Goal: Information Seeking & Learning: Learn about a topic

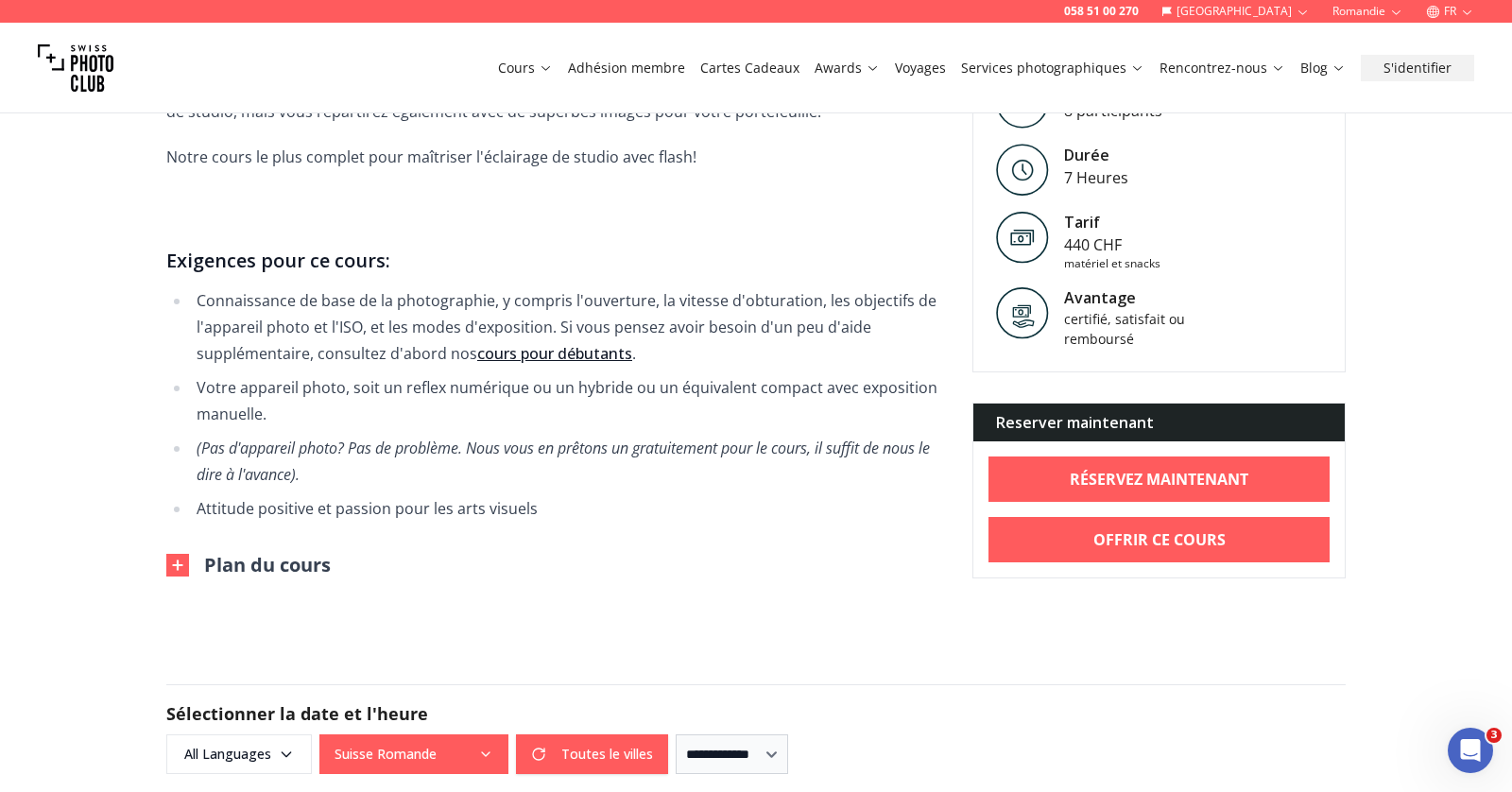
scroll to position [1338, 0]
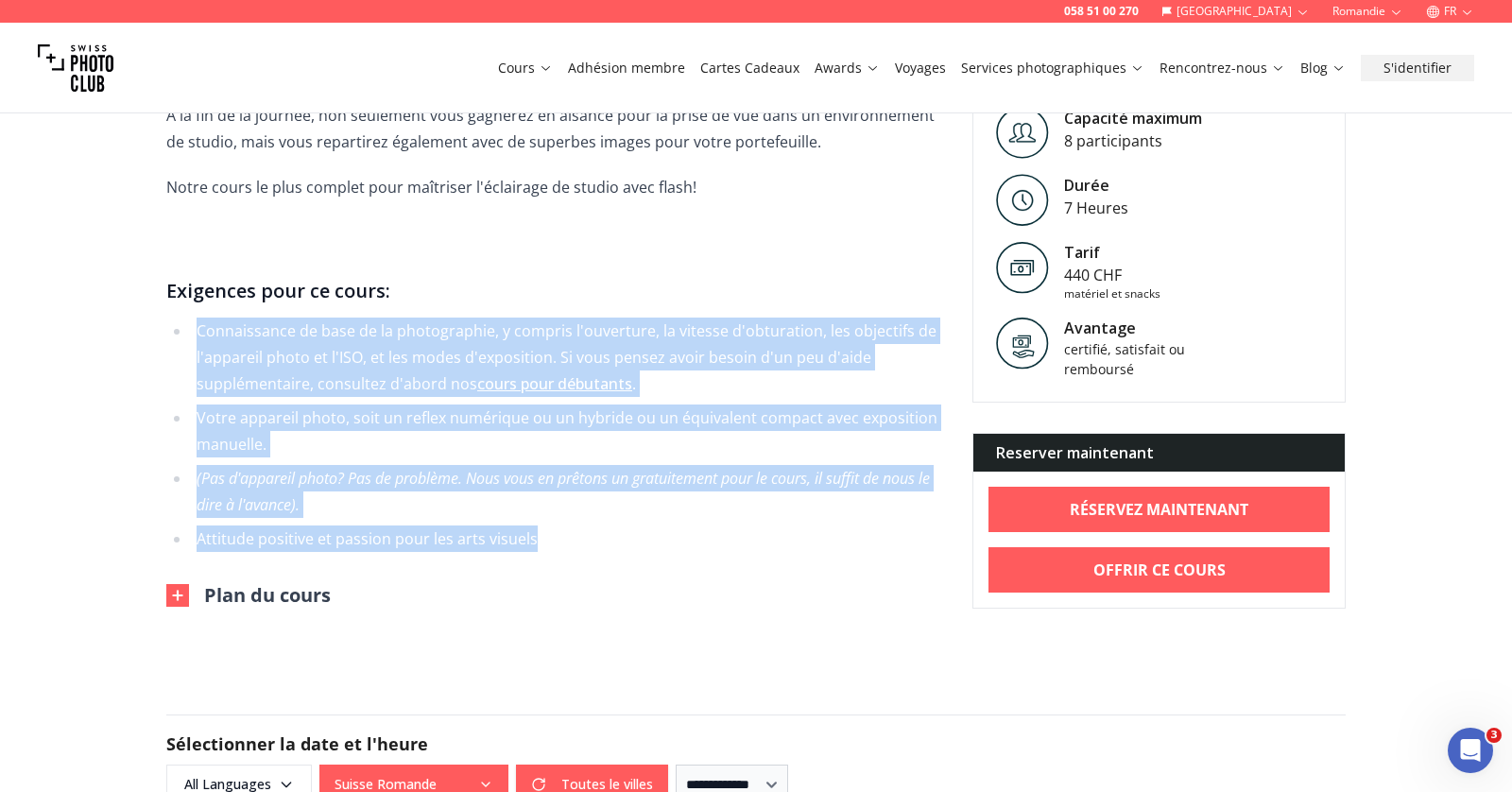
drag, startPoint x: 197, startPoint y: 304, endPoint x: 574, endPoint y: 521, distance: 435.0
click at [574, 521] on ul "Connaissance de base de la photographie, y compris l'ouverture, la vitesse d'ob…" at bounding box center [554, 434] width 775 height 234
click at [574, 525] on li "Attitude positive et passion pour les arts visuels" at bounding box center [566, 538] width 751 height 26
drag, startPoint x: 556, startPoint y: 516, endPoint x: 128, endPoint y: 308, distance: 475.9
click at [131, 307] on div "058 51 00 270 Suisse Romandie FR Cours Adhésion membre Cartes Cadeaux Awards Vo…" at bounding box center [756, 710] width 1512 height 4096
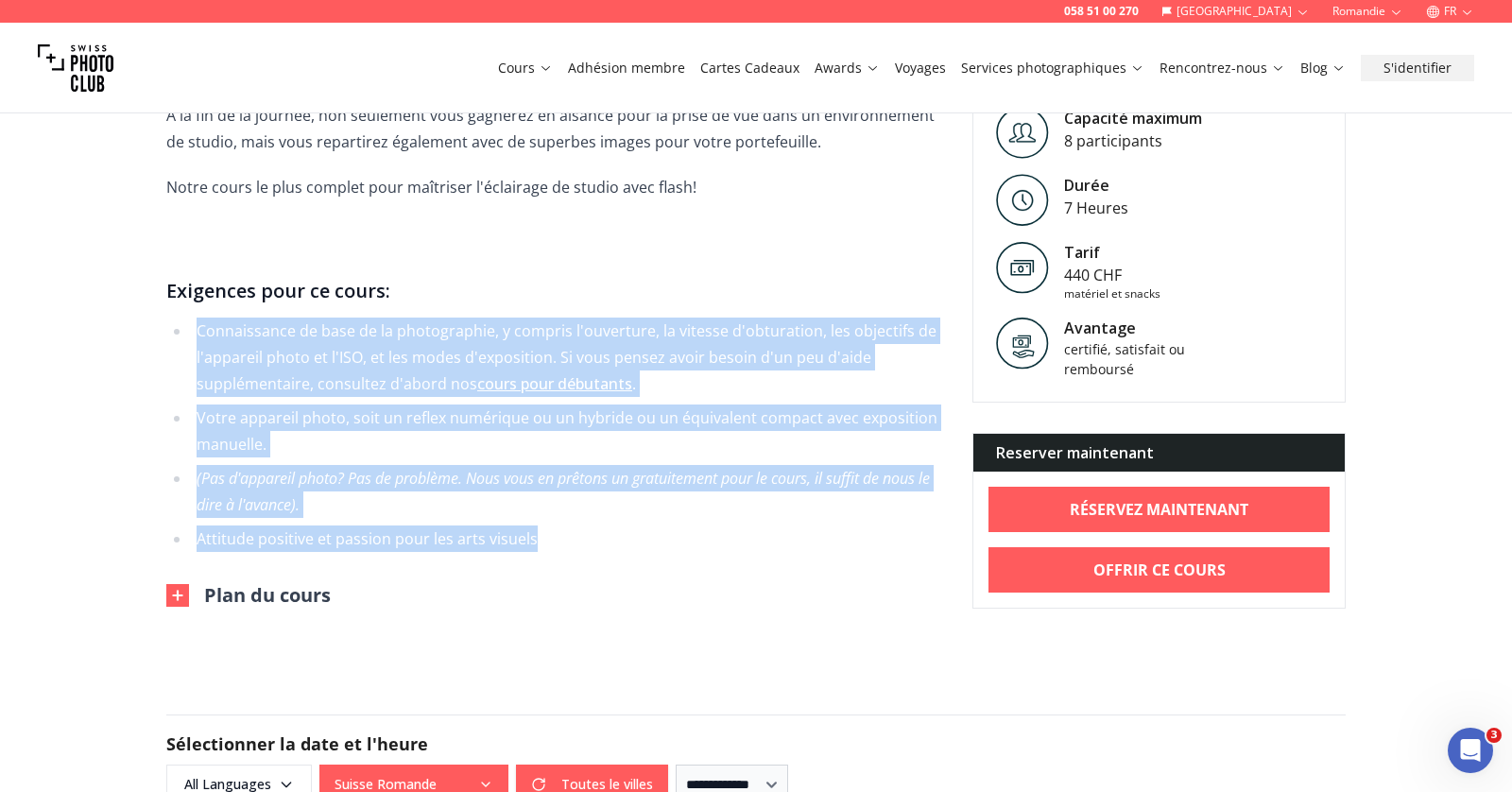
click at [250, 317] on li "Connaissance de base de la photographie, y compris l'ouverture, la vitesse d'ob…" at bounding box center [566, 357] width 751 height 80
drag, startPoint x: 198, startPoint y: 299, endPoint x: 589, endPoint y: 516, distance: 447.2
click at [589, 516] on ul "Connaissance de base de la photographie, y compris l'ouverture, la vitesse d'ob…" at bounding box center [554, 434] width 775 height 234
click at [589, 525] on li "Attitude positive et passion pour les arts visuels" at bounding box center [566, 538] width 751 height 26
drag, startPoint x: 532, startPoint y: 513, endPoint x: 209, endPoint y: 298, distance: 388.0
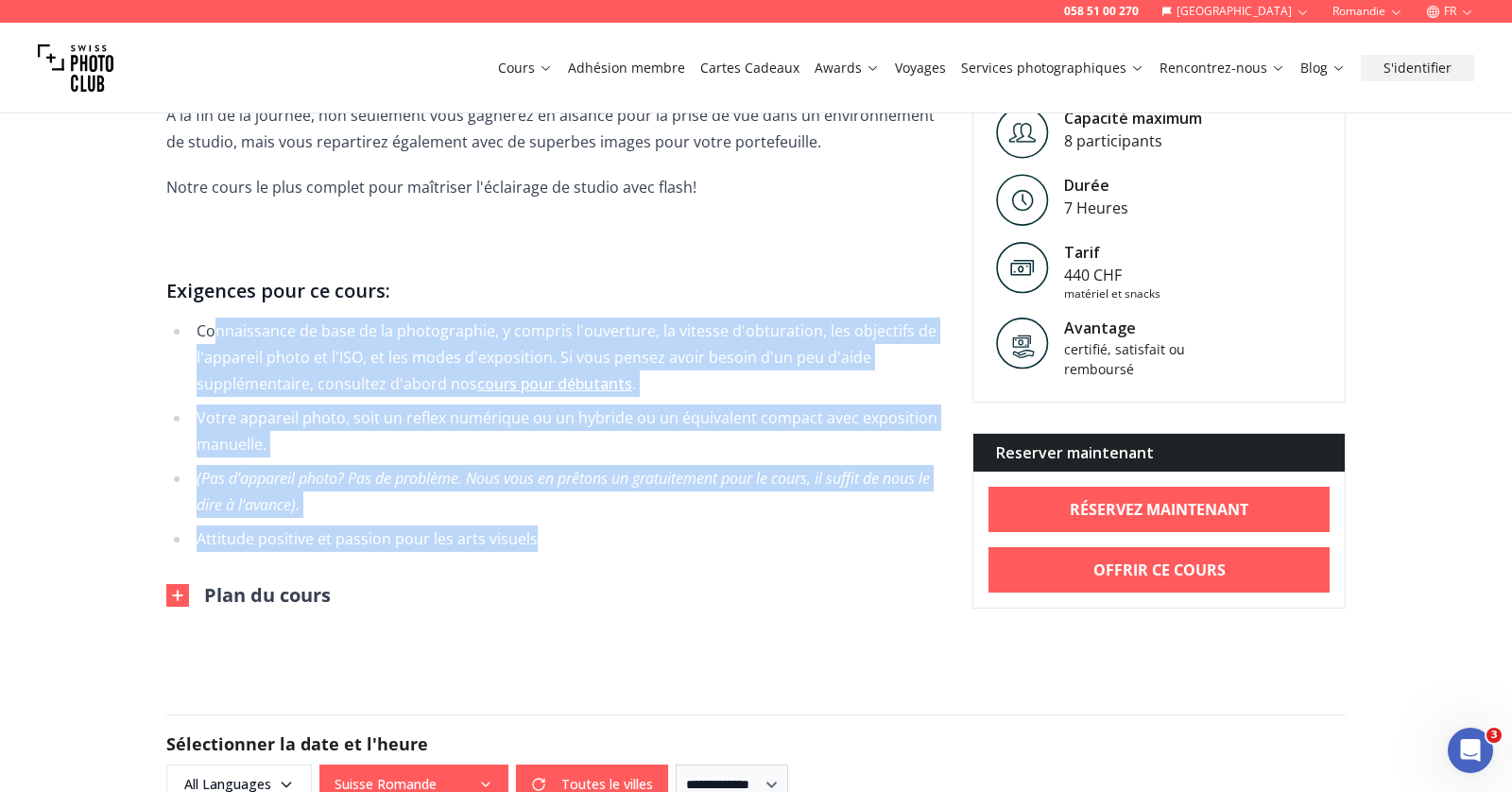
click at [210, 317] on ul "Connaissance de base de la photographie, y compris l'ouverture, la vitesse d'ob…" at bounding box center [554, 434] width 775 height 234
click at [209, 317] on li "Connaissance de base de la photographie, y compris l'ouverture, la vitesse d'ob…" at bounding box center [566, 357] width 751 height 80
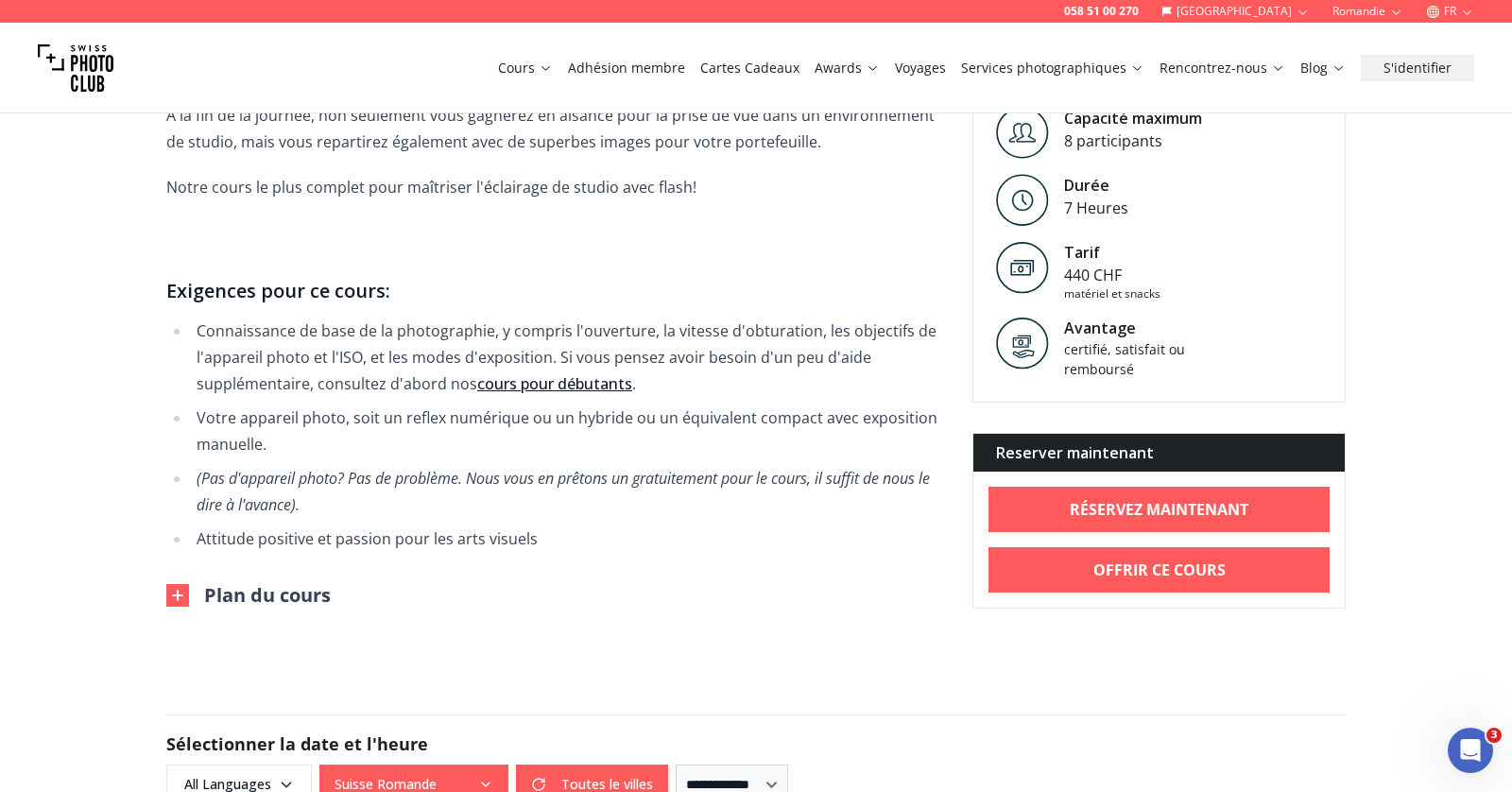
click at [209, 317] on li "Connaissance de base de la photographie, y compris l'ouverture, la vitesse d'ob…" at bounding box center [566, 357] width 751 height 80
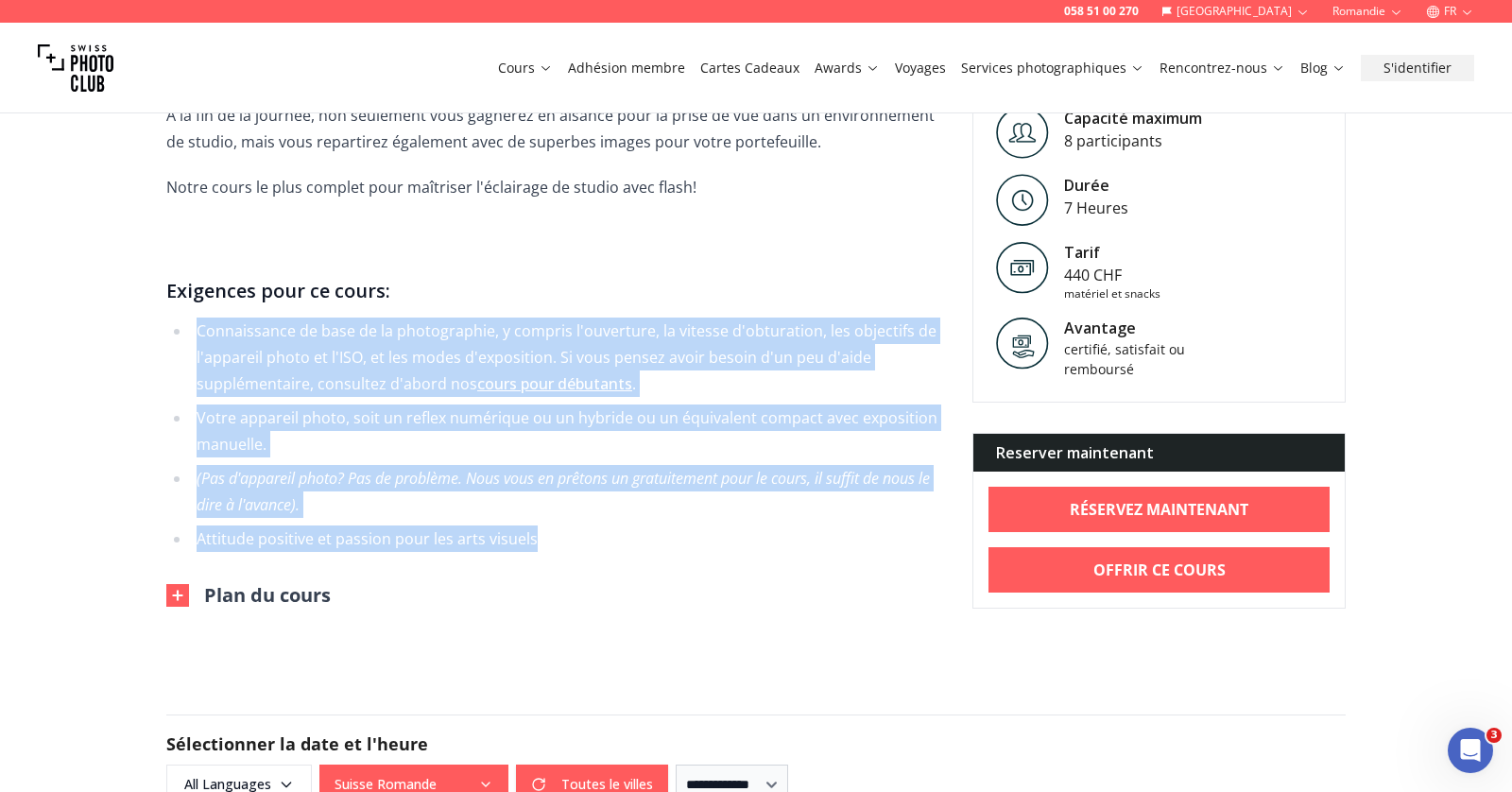
drag, startPoint x: 198, startPoint y: 301, endPoint x: 558, endPoint y: 512, distance: 417.3
click at [561, 514] on ul "Connaissance de base de la photographie, y compris l'ouverture, la vitesse d'ob…" at bounding box center [554, 434] width 775 height 234
click at [558, 525] on li "Attitude positive et passion pour les arts visuels" at bounding box center [566, 538] width 751 height 26
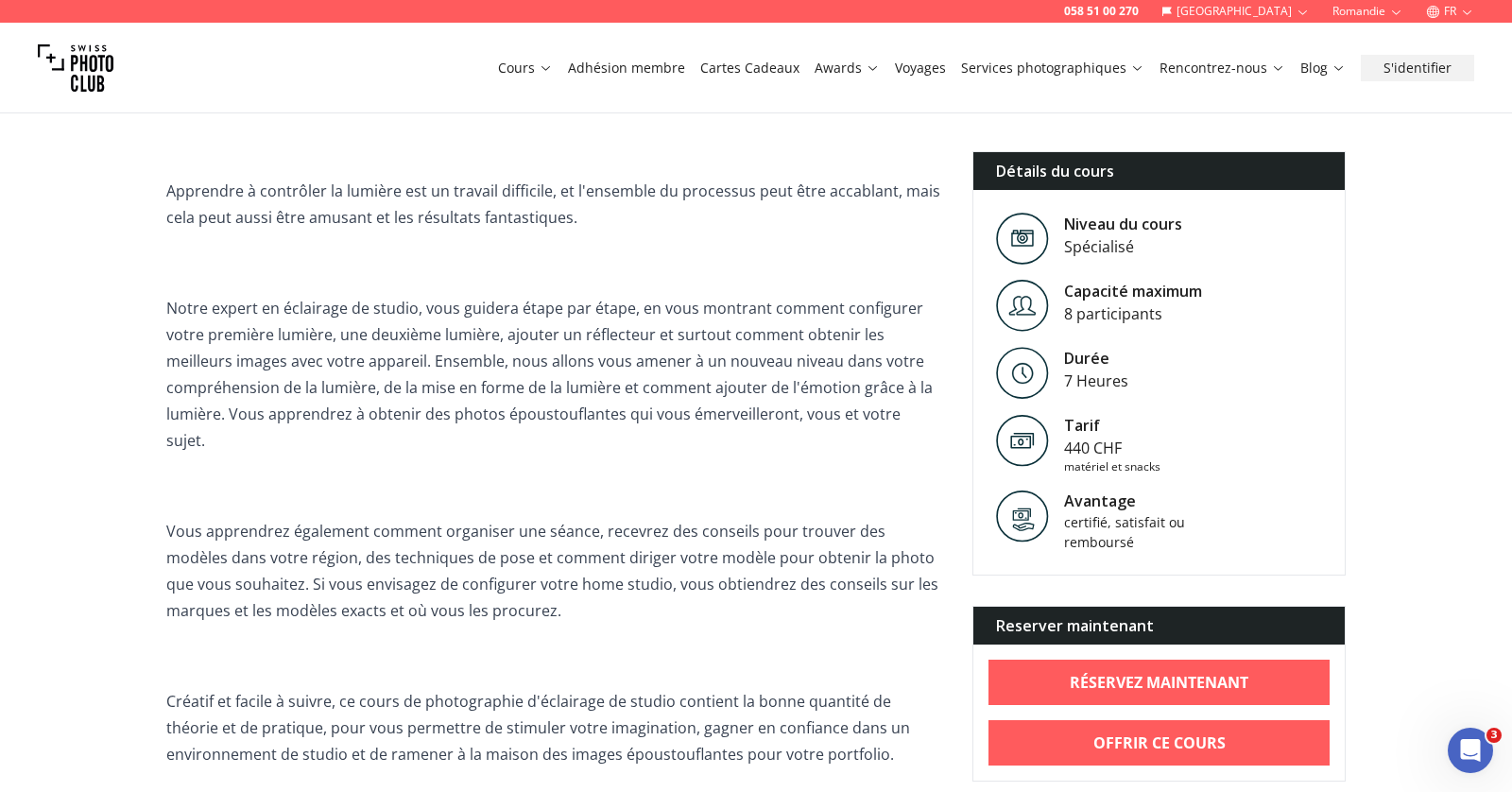
scroll to position [0, 0]
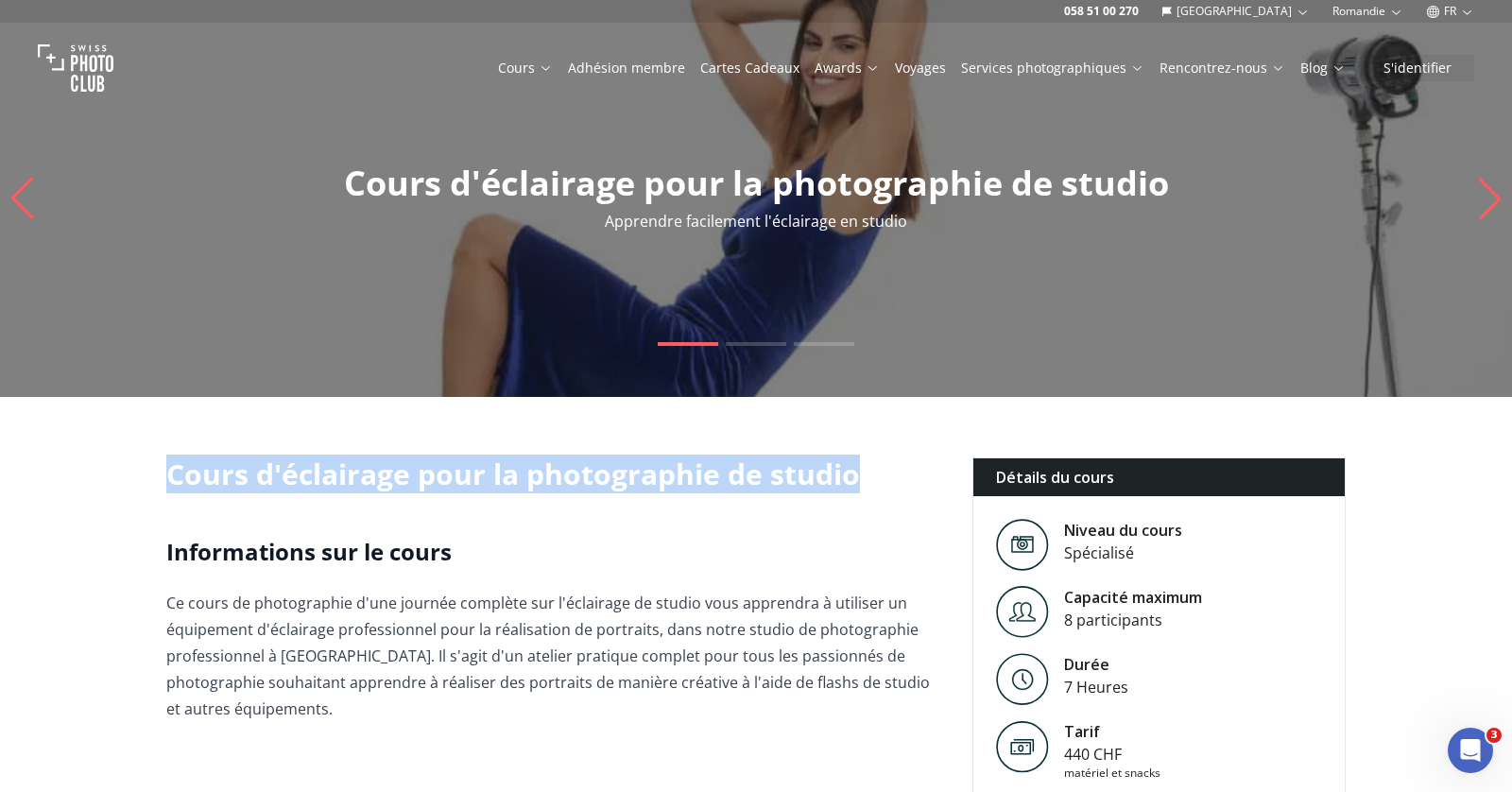
drag, startPoint x: 169, startPoint y: 474, endPoint x: 858, endPoint y: 486, distance: 689.1
click at [859, 487] on h1 "Cours d'éclairage pour la photographie de studio" at bounding box center [554, 474] width 775 height 34
click at [858, 467] on h1 "Cours d'éclairage pour la photographie de studio" at bounding box center [554, 474] width 775 height 34
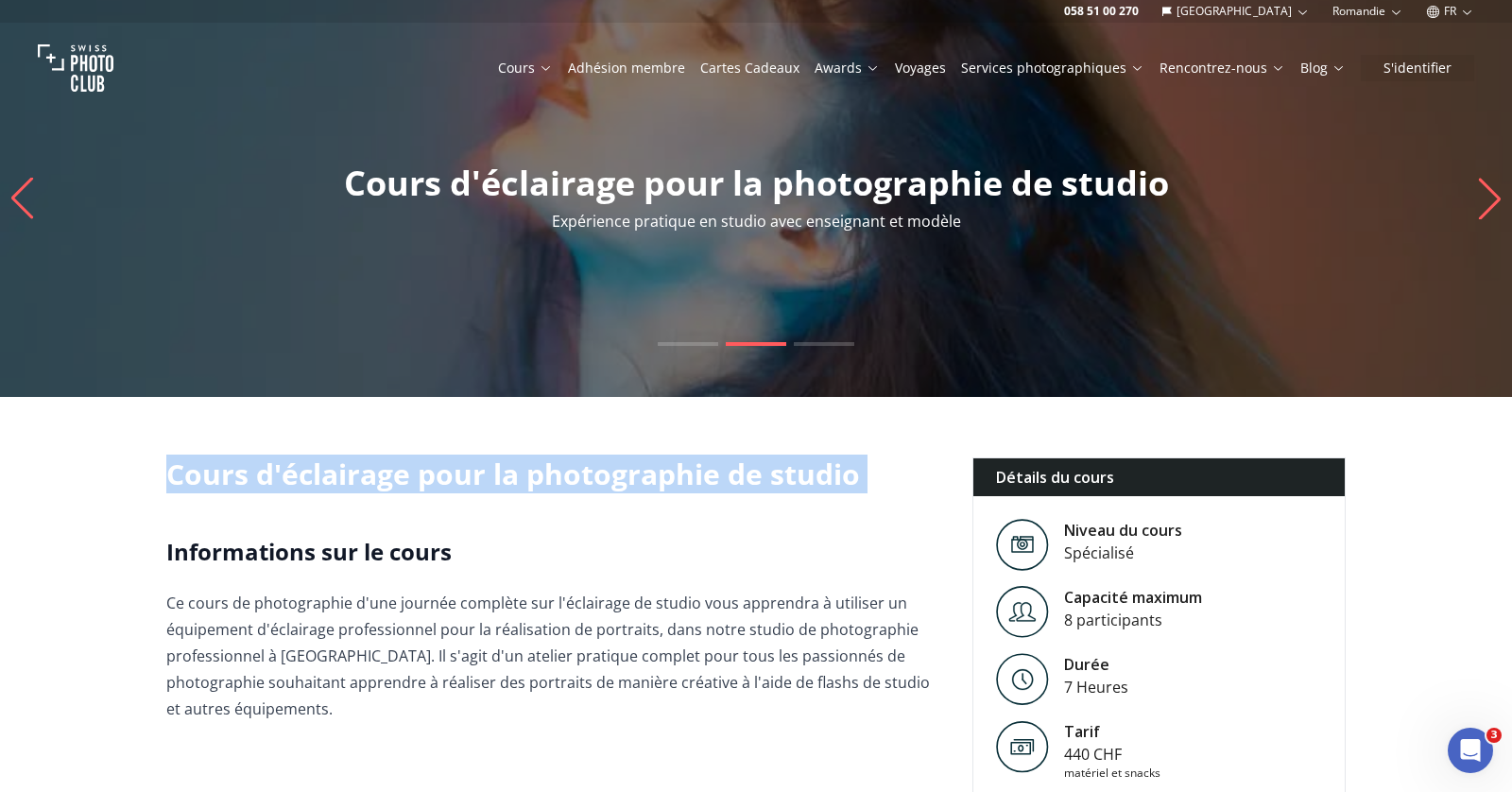
drag, startPoint x: 858, startPoint y: 467, endPoint x: 155, endPoint y: 467, distance: 703.0
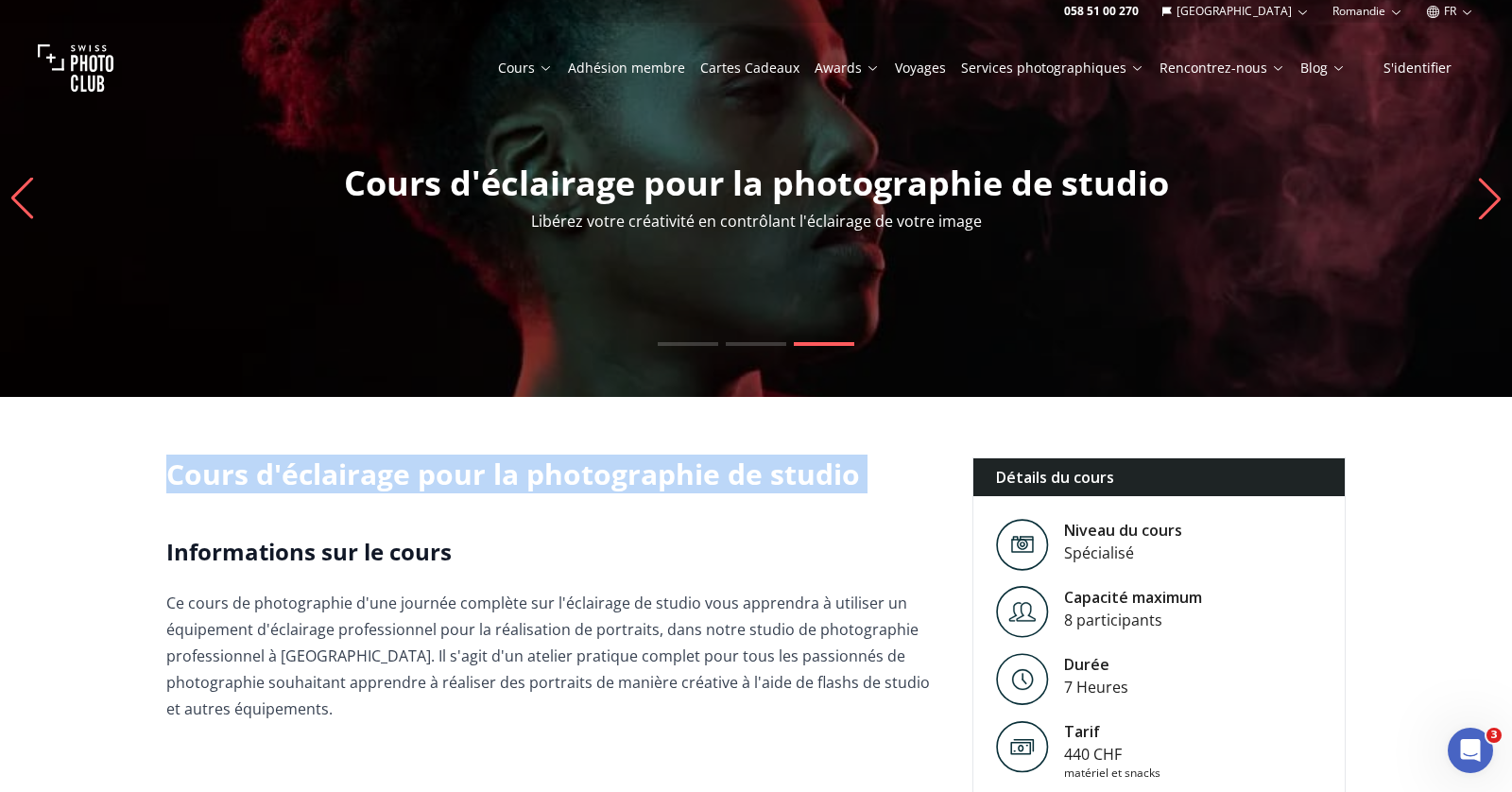
drag, startPoint x: 166, startPoint y: 470, endPoint x: 899, endPoint y: 501, distance: 733.7
click at [855, 479] on h1 "Cours d'éclairage pour la photographie de studio" at bounding box center [554, 474] width 775 height 34
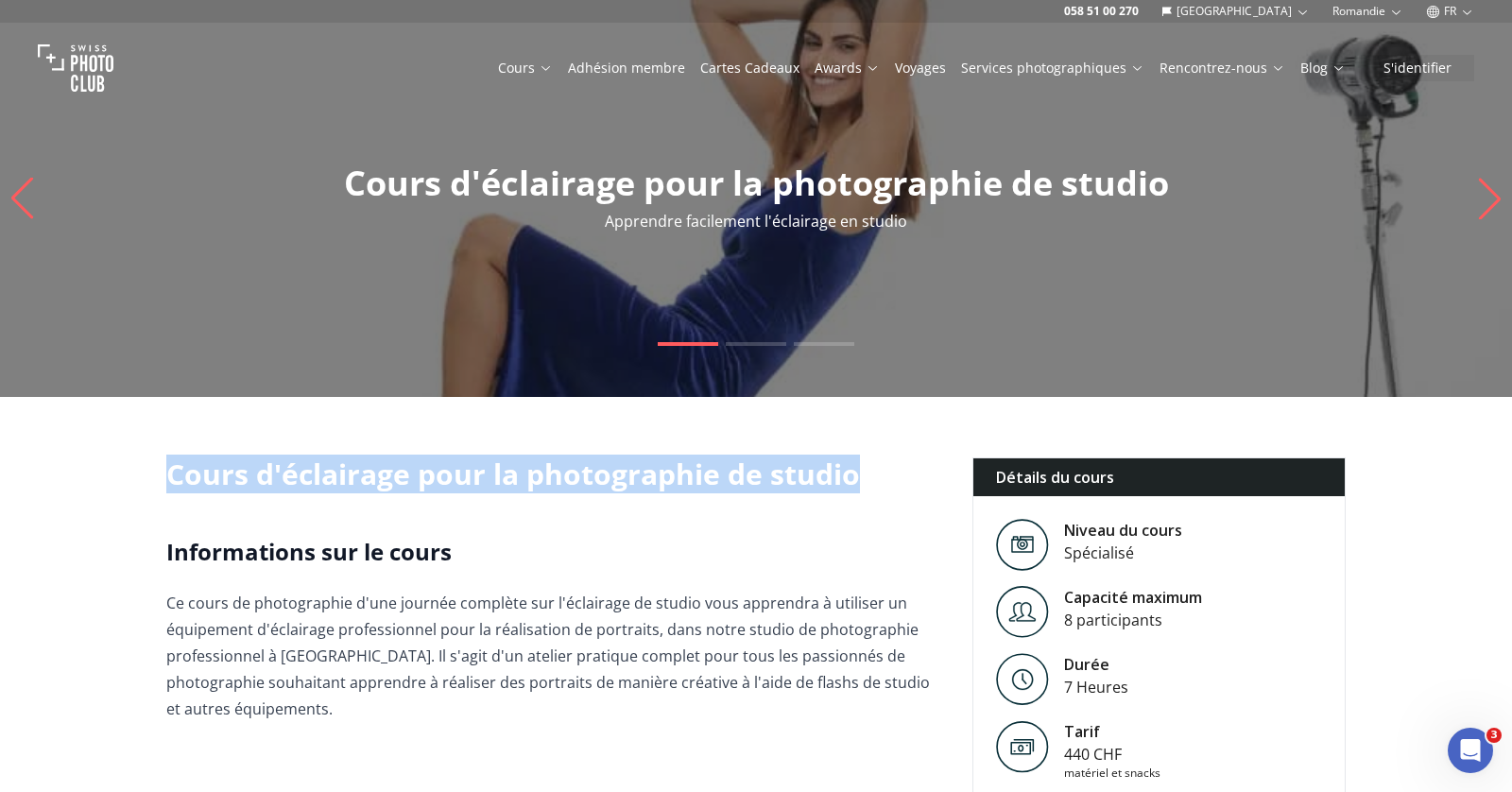
drag, startPoint x: 853, startPoint y: 479, endPoint x: 129, endPoint y: 467, distance: 724.1
click at [188, 473] on h1 "Cours d'éclairage pour la photographie de studio" at bounding box center [554, 474] width 775 height 34
drag, startPoint x: 170, startPoint y: 474, endPoint x: 933, endPoint y: 479, distance: 763.0
click at [933, 479] on h1 "Cours d'éclairage pour la photographie de studio" at bounding box center [554, 474] width 775 height 34
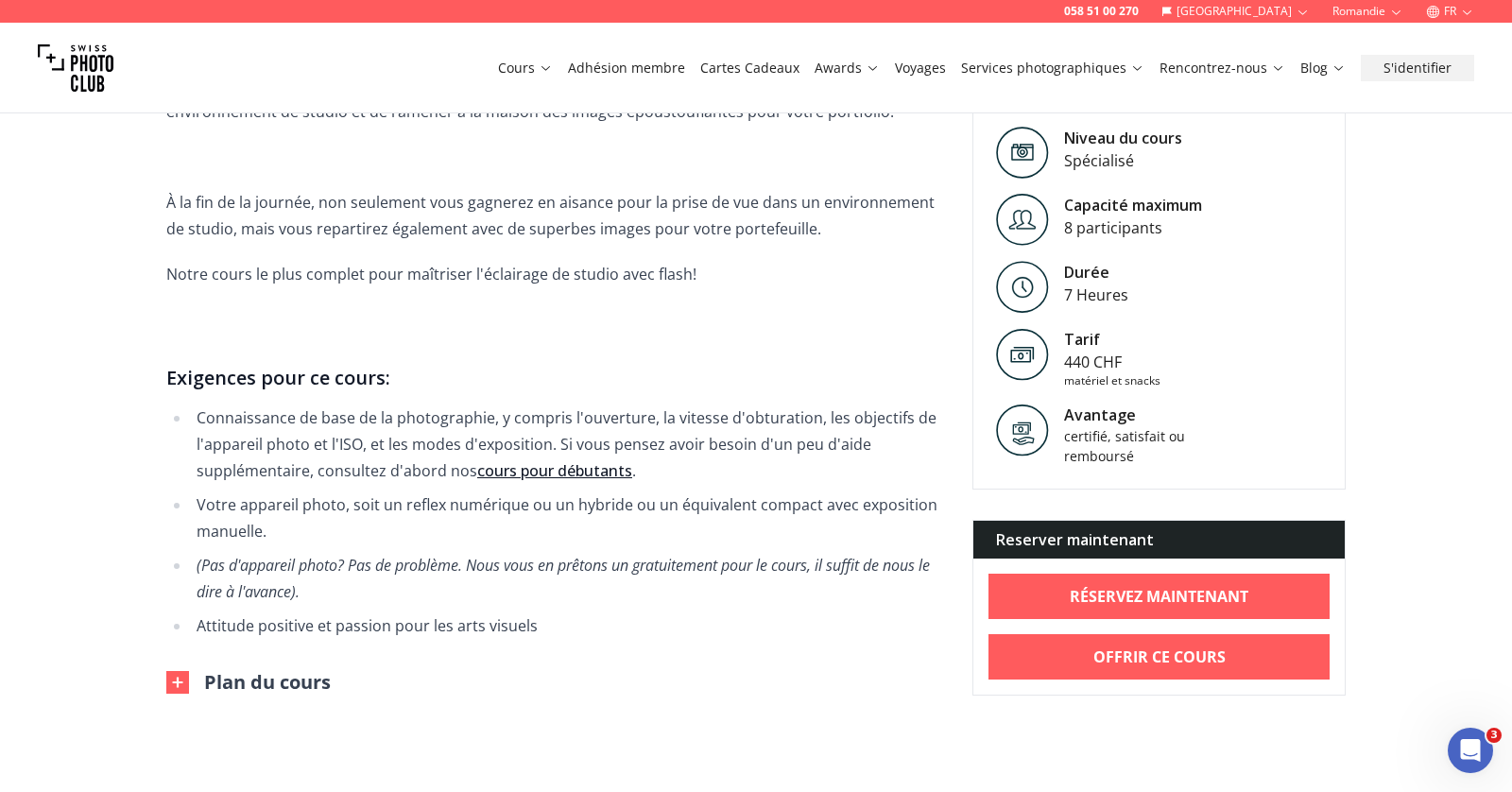
scroll to position [1409, 0]
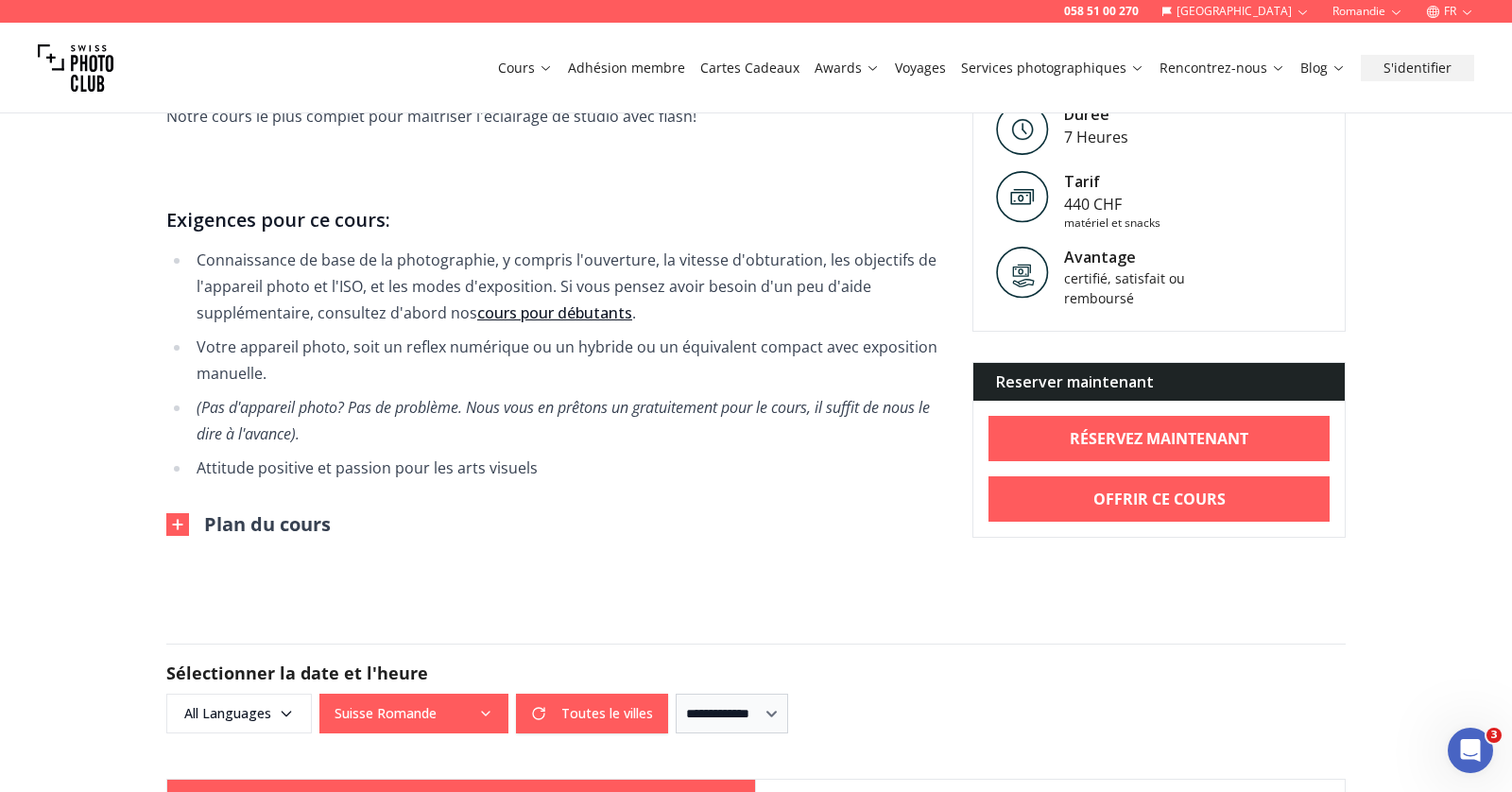
click at [269, 512] on button "Plan du cours" at bounding box center [248, 524] width 164 height 26
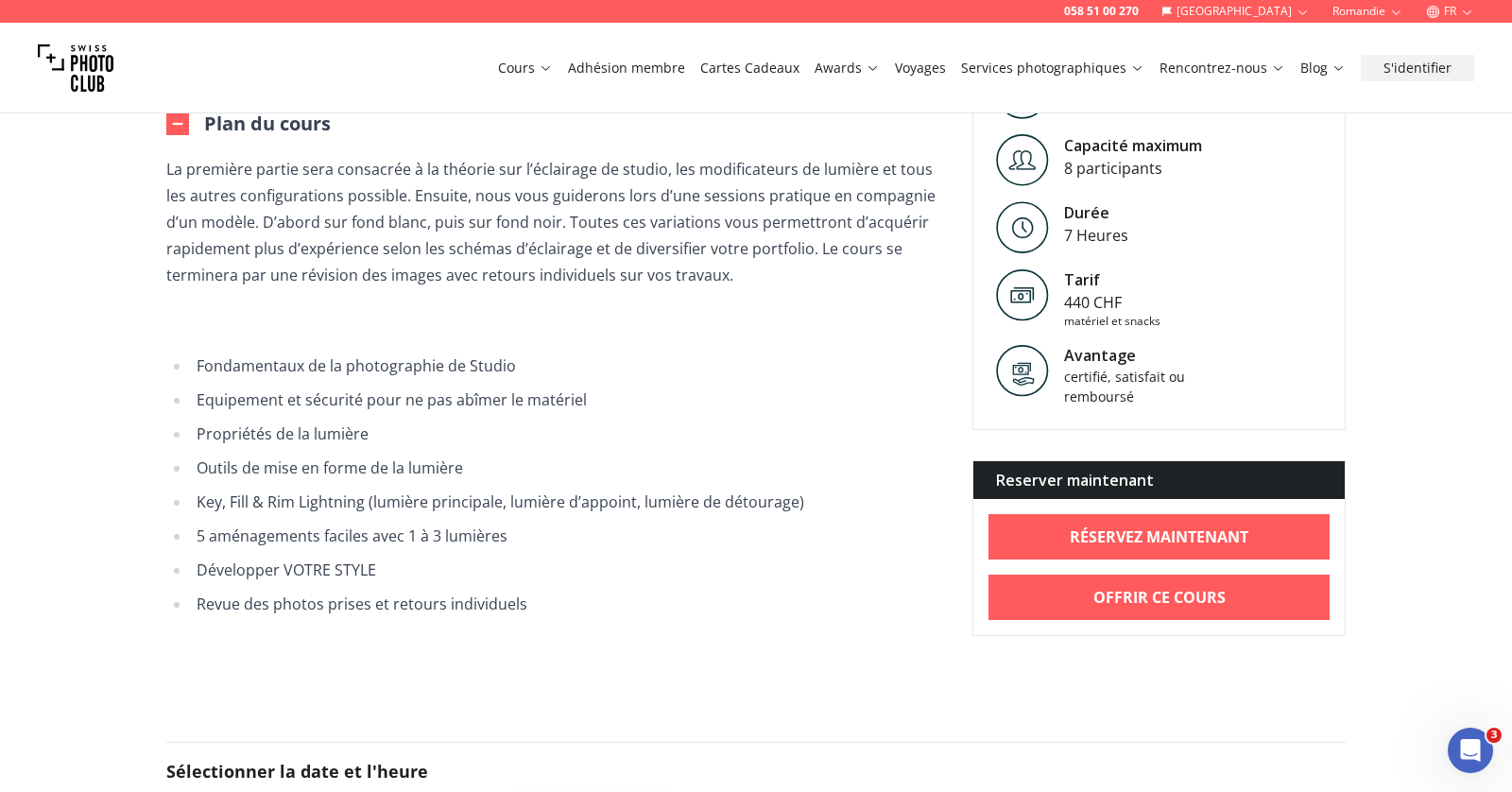
scroll to position [1848, 0]
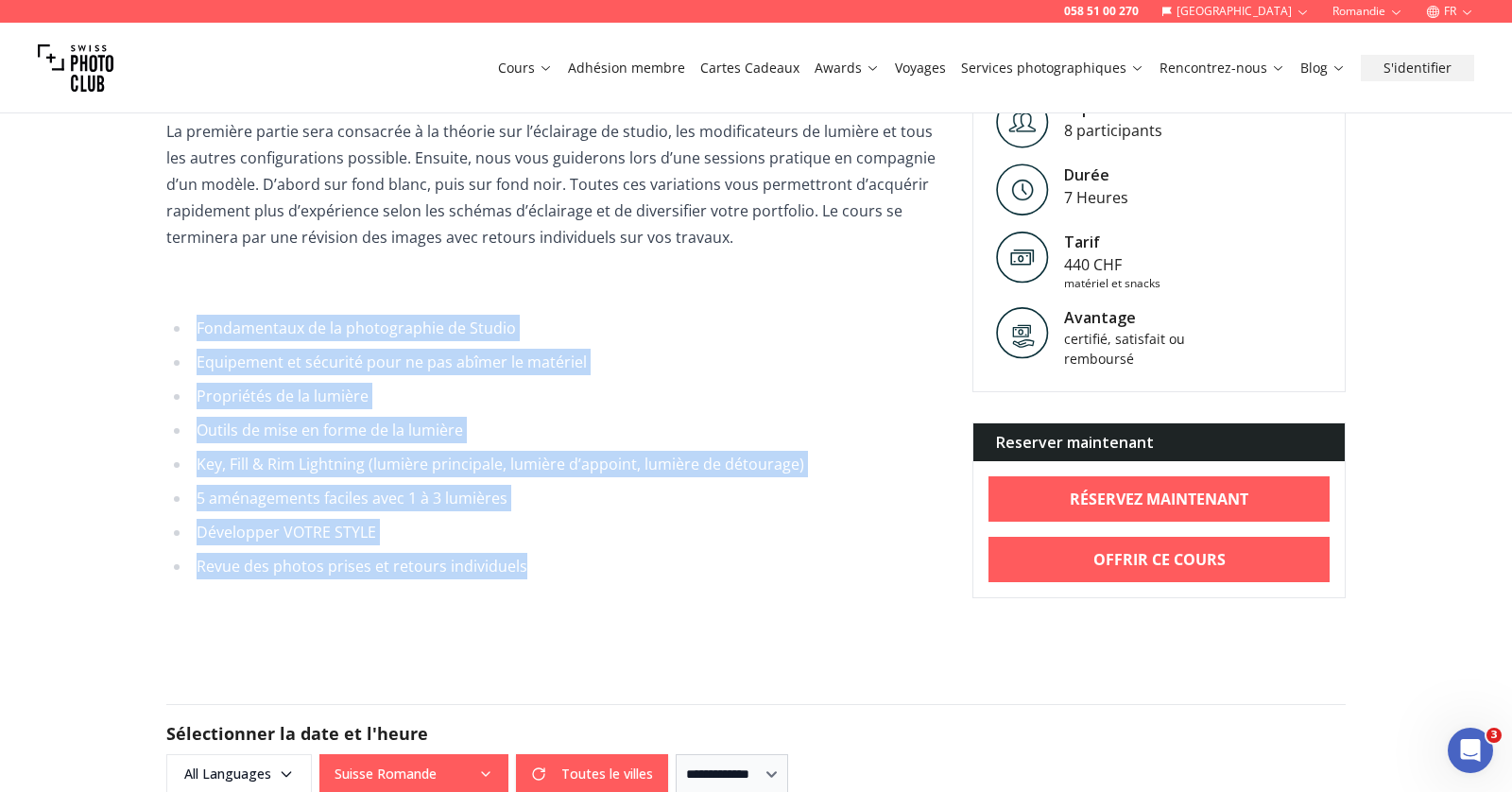
drag, startPoint x: 520, startPoint y: 541, endPoint x: 193, endPoint y: 292, distance: 411.0
click at [193, 314] on ul "Fondamentaux de la photographie de Studio Equipement et sécurité pour ne pas ab…" at bounding box center [554, 447] width 775 height 265
click at [300, 382] on li "Propriétés de la lumière" at bounding box center [566, 395] width 751 height 26
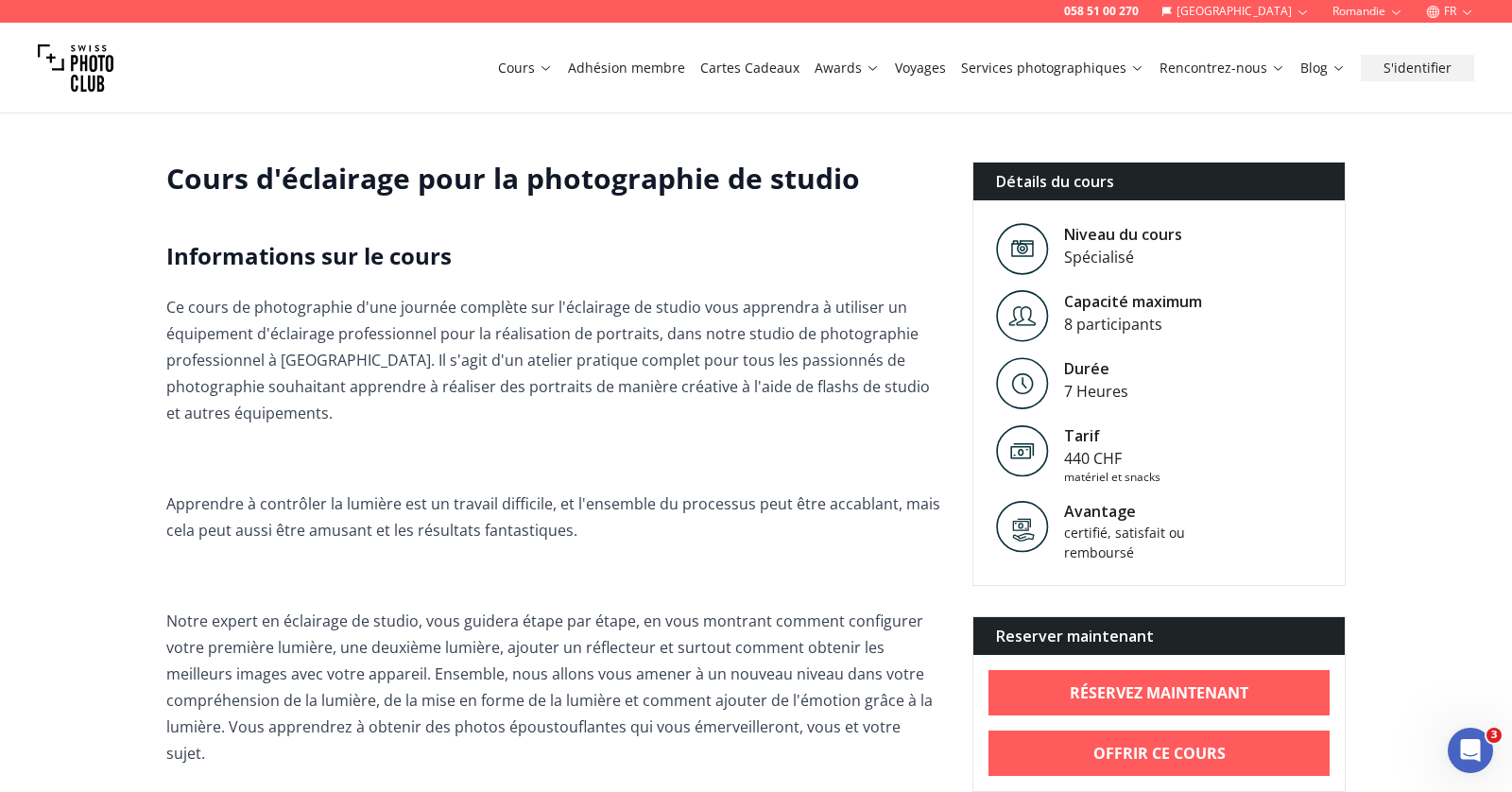
scroll to position [297, 0]
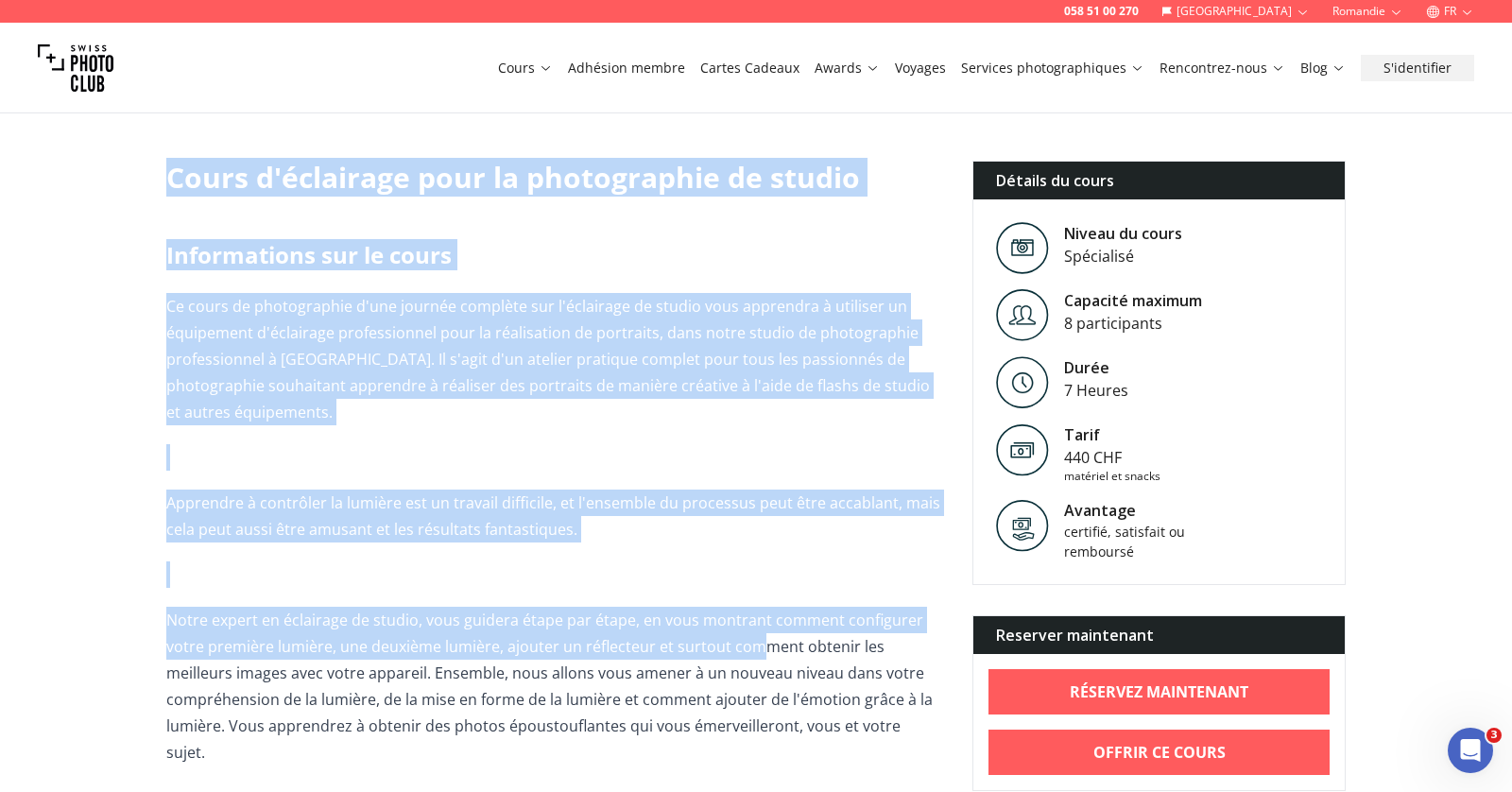
drag, startPoint x: 166, startPoint y: 180, endPoint x: 763, endPoint y: 648, distance: 758.6
click at [763, 648] on p "Notre expert en éclairage de studio, vous guidera étape par étape, en vous mont…" at bounding box center [554, 686] width 775 height 159
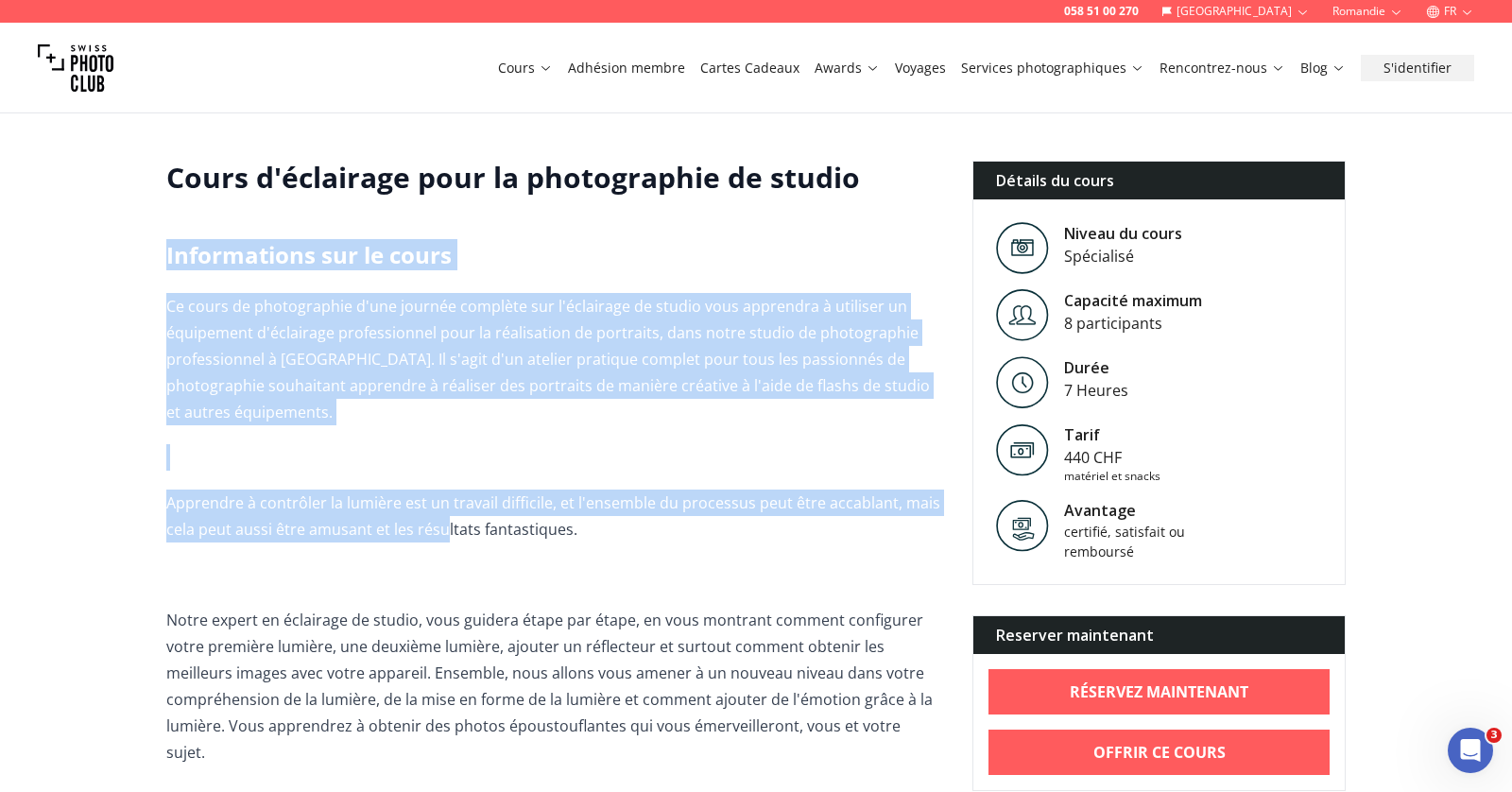
drag, startPoint x: 162, startPoint y: 256, endPoint x: 445, endPoint y: 525, distance: 390.4
click at [574, 520] on p "Apprendre à contrôler la lumière est un travail difficile, et l'ensemble du pro…" at bounding box center [554, 516] width 775 height 53
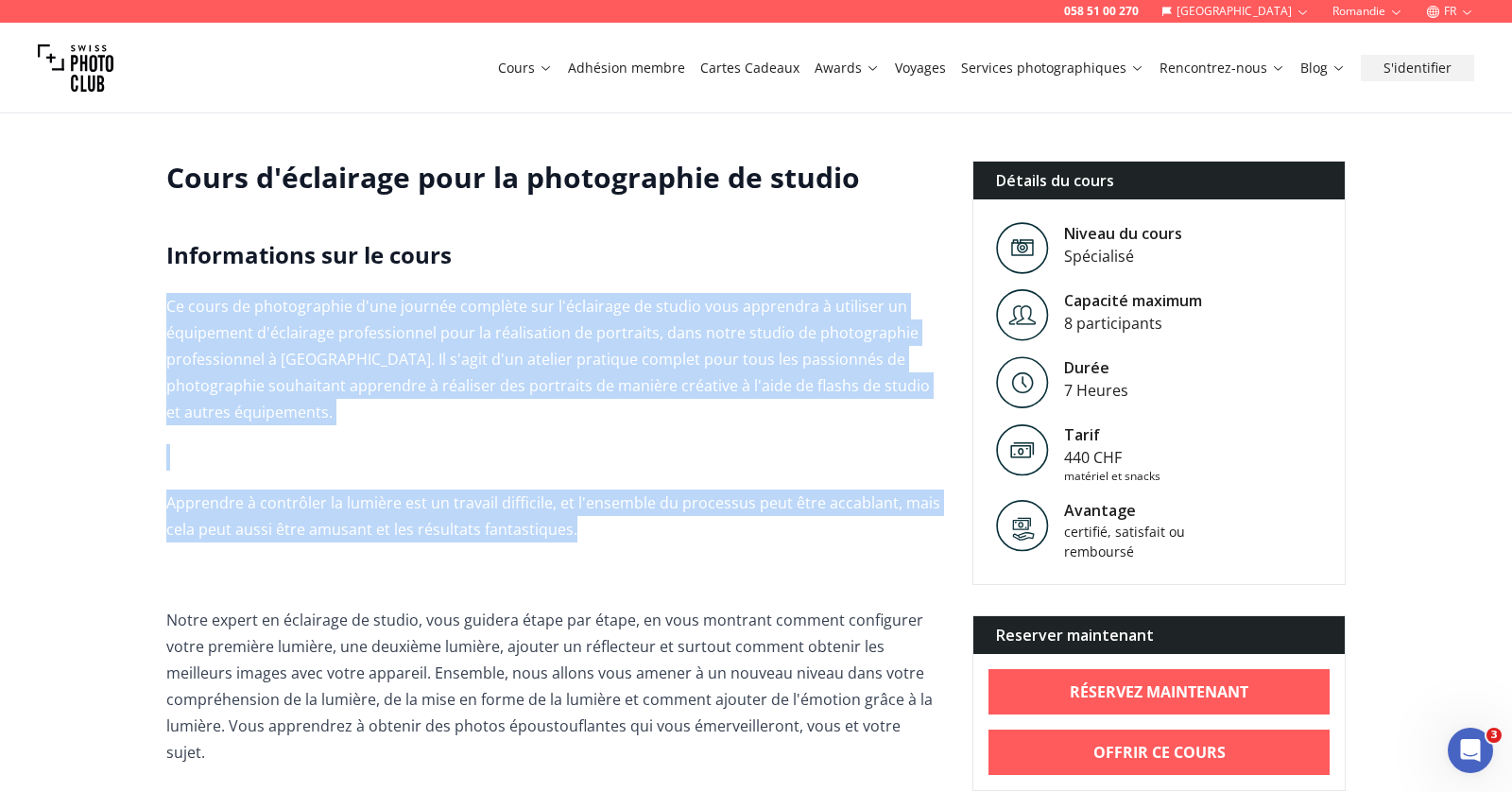
drag, startPoint x: 578, startPoint y: 533, endPoint x: 160, endPoint y: 269, distance: 494.4
click at [181, 258] on h2 "Informations sur le cours" at bounding box center [554, 255] width 775 height 30
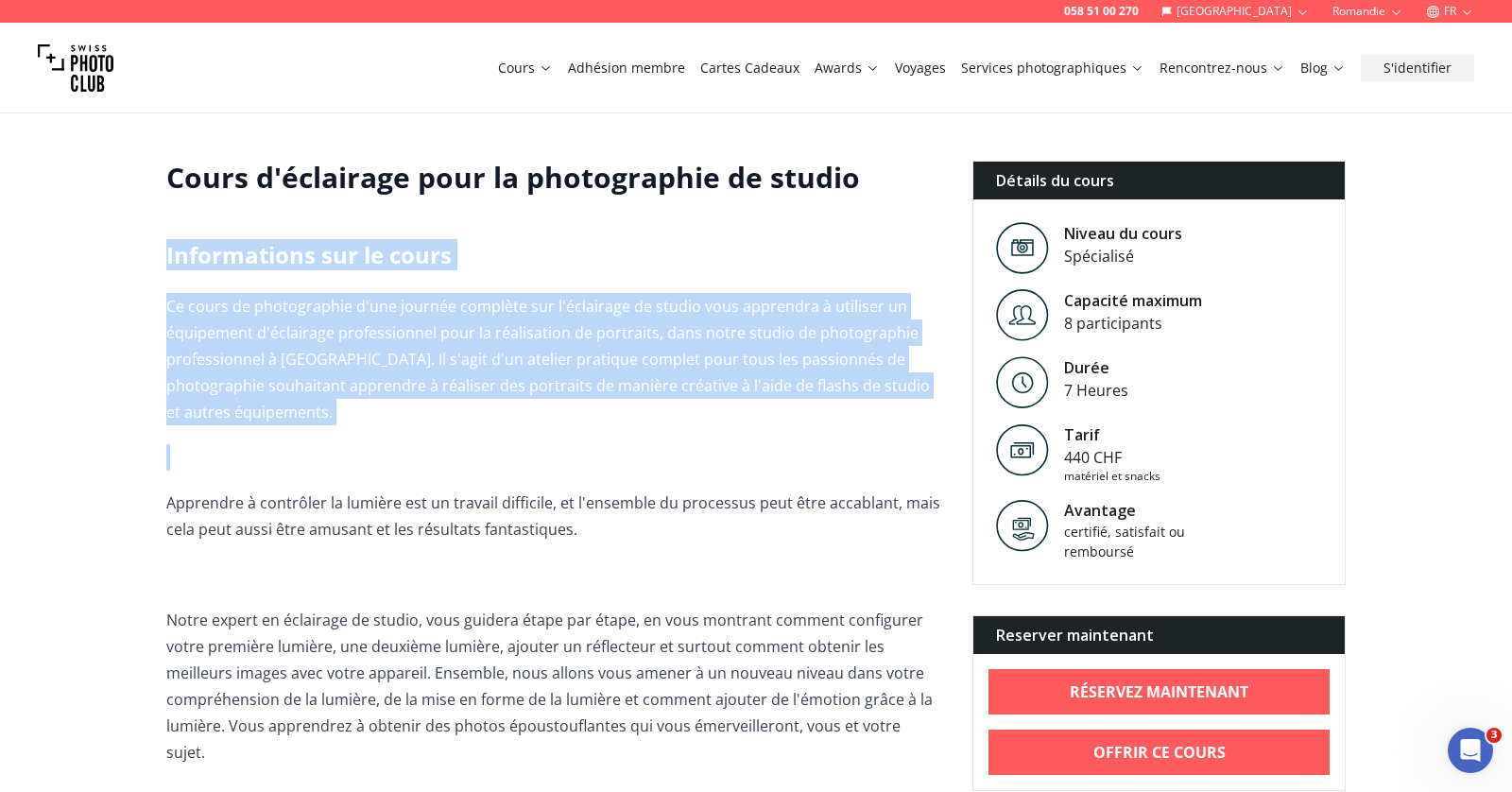
drag, startPoint x: 166, startPoint y: 254, endPoint x: 354, endPoint y: 450, distance: 271.6
click at [327, 417] on p "Ce cours de photographie d'une journée complète sur l'éclairage de studio vous …" at bounding box center [554, 359] width 775 height 132
drag, startPoint x: 167, startPoint y: 302, endPoint x: 349, endPoint y: 439, distance: 227.8
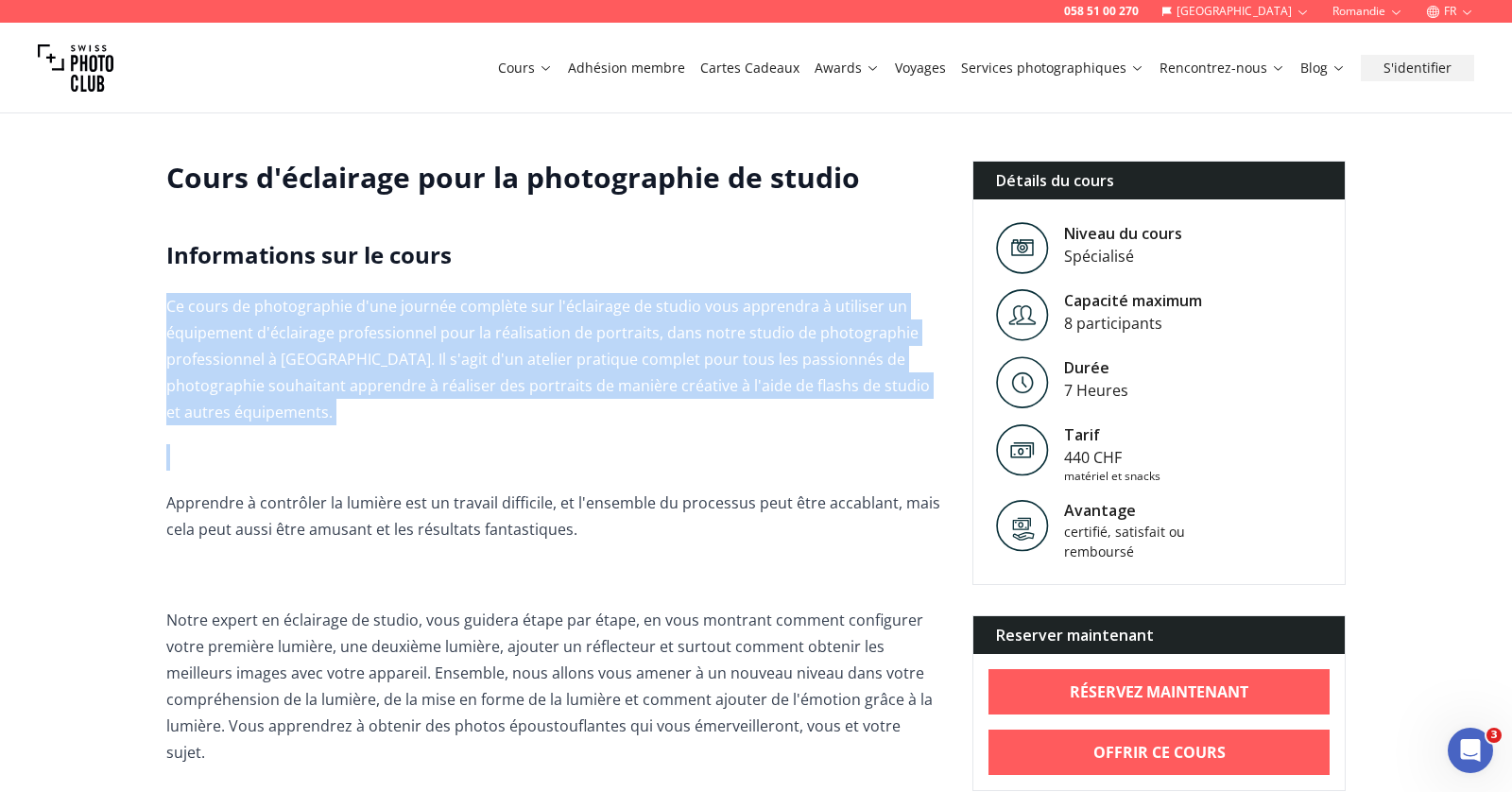
drag, startPoint x: 166, startPoint y: 257, endPoint x: 379, endPoint y: 401, distance: 257.1
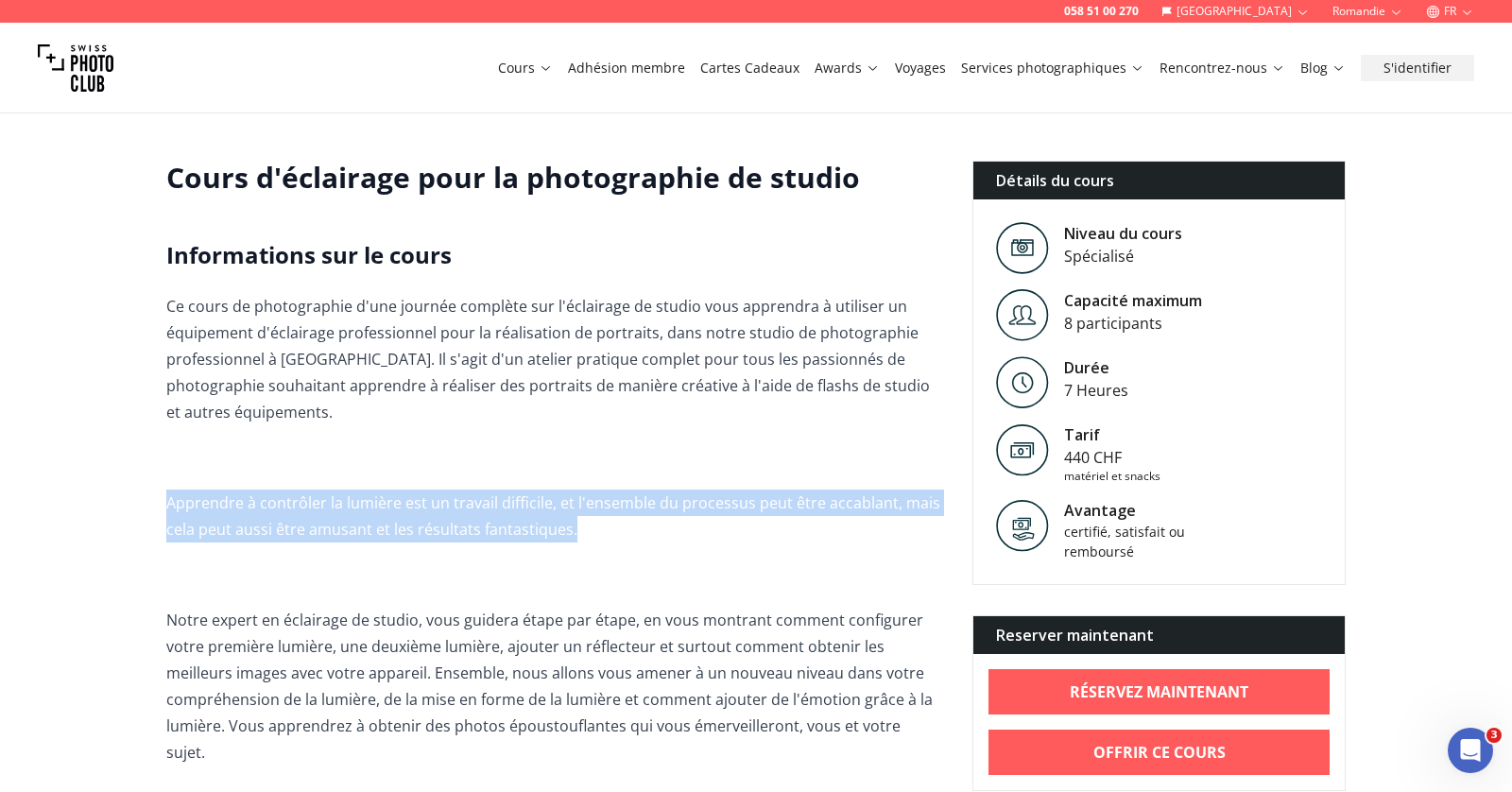
drag, startPoint x: 163, startPoint y: 504, endPoint x: 577, endPoint y: 522, distance: 414.4
